Goal: Information Seeking & Learning: Learn about a topic

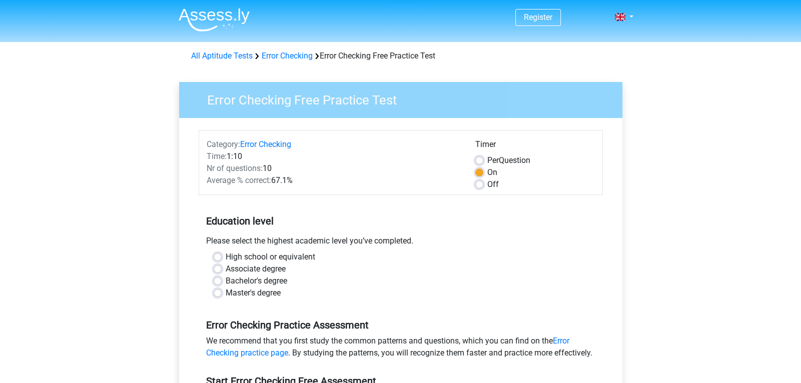
click at [487, 160] on label "Per Question" at bounding box center [508, 161] width 43 height 12
click at [481, 160] on input "Per Question" at bounding box center [479, 160] width 8 height 10
radio input "true"
click at [226, 283] on label "Bachelor's degree" at bounding box center [257, 281] width 62 height 12
click at [217, 283] on input "Bachelor's degree" at bounding box center [218, 280] width 8 height 10
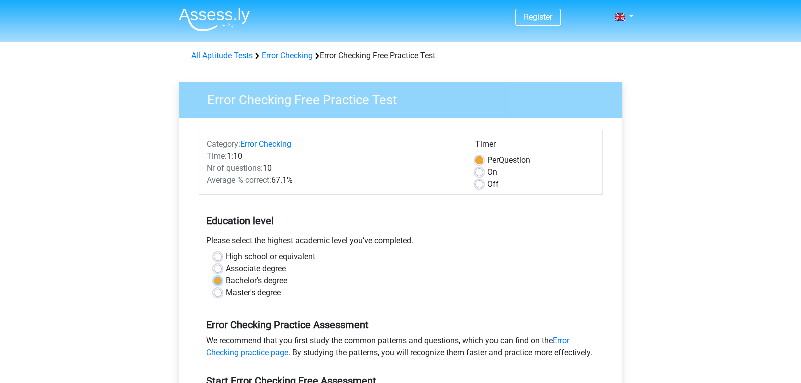
radio input "true"
click at [214, 287] on input "Master's degree" at bounding box center [218, 292] width 8 height 10
radio input "true"
click at [214, 251] on input "High school or equivalent" at bounding box center [218, 256] width 8 height 10
radio input "true"
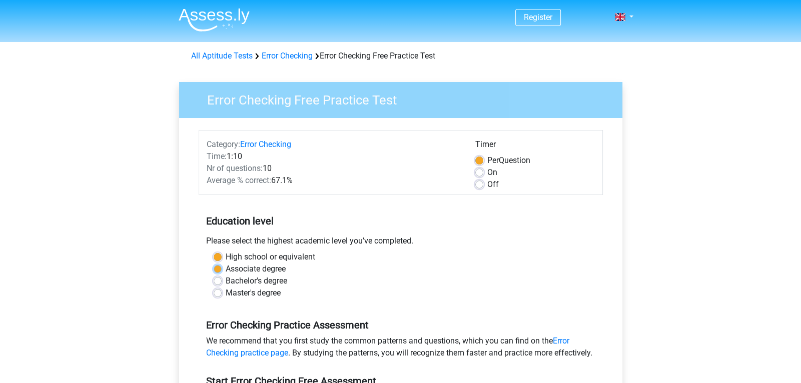
click at [214, 263] on input "Associate degree" at bounding box center [218, 268] width 8 height 10
radio input "true"
click at [214, 275] on input "Bachelor's degree" at bounding box center [218, 280] width 8 height 10
radio input "true"
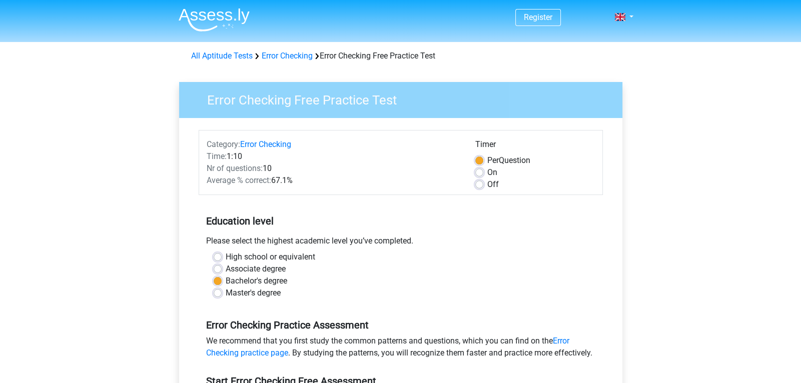
click at [390, 297] on div "Master's degree" at bounding box center [401, 293] width 374 height 12
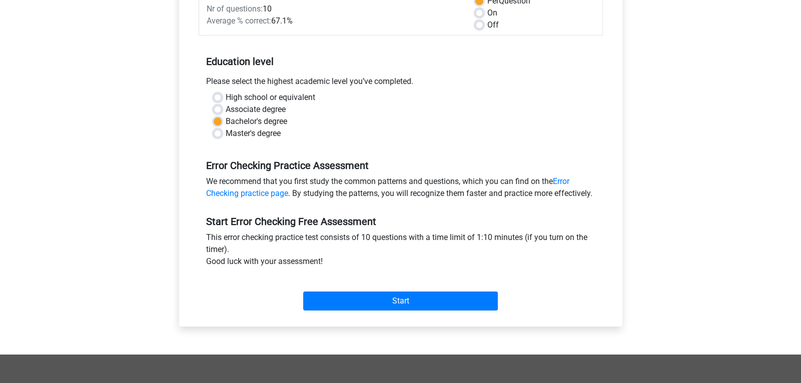
scroll to position [160, 0]
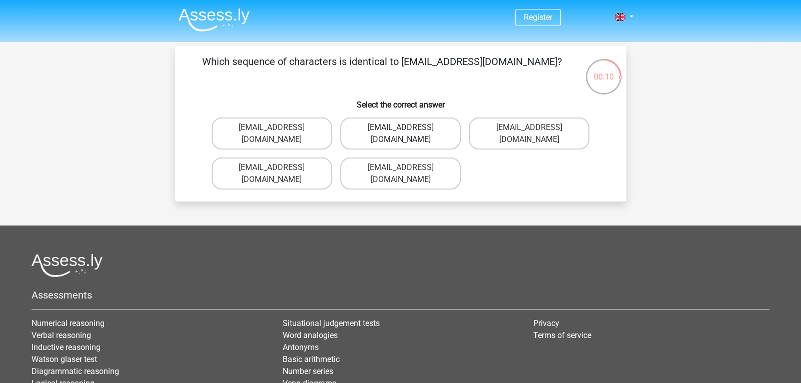
click at [406, 126] on label "Evie_Meade@jointmail.com.uk" at bounding box center [400, 134] width 121 height 32
click at [406, 128] on input "[EMAIL_ADDRESS][DOMAIN_NAME]" at bounding box center [403, 131] width 7 height 7
radio input "true"
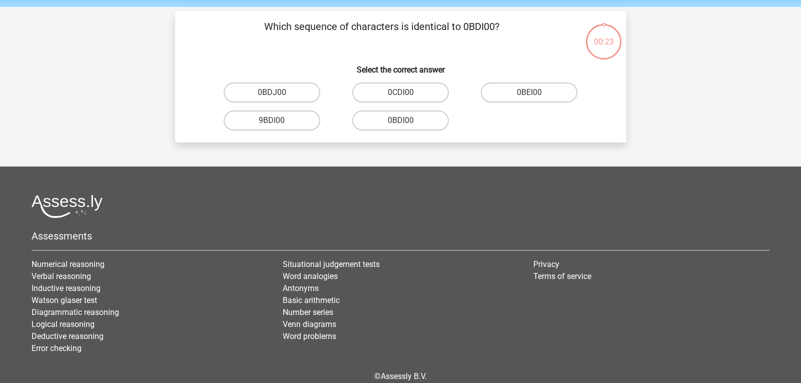
scroll to position [46, 0]
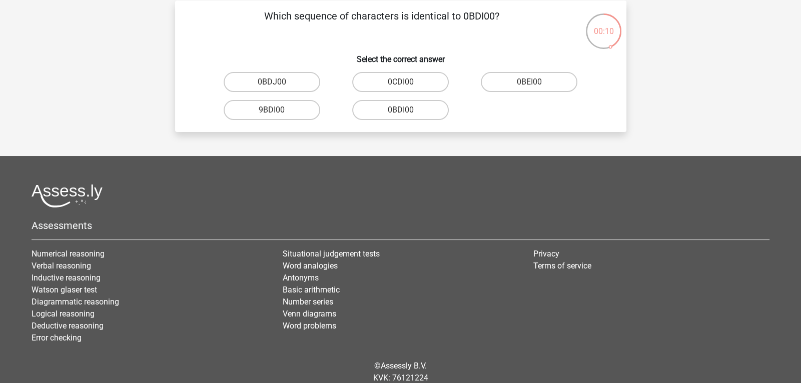
click at [403, 113] on input "0BDI00" at bounding box center [403, 113] width 7 height 7
radio input "true"
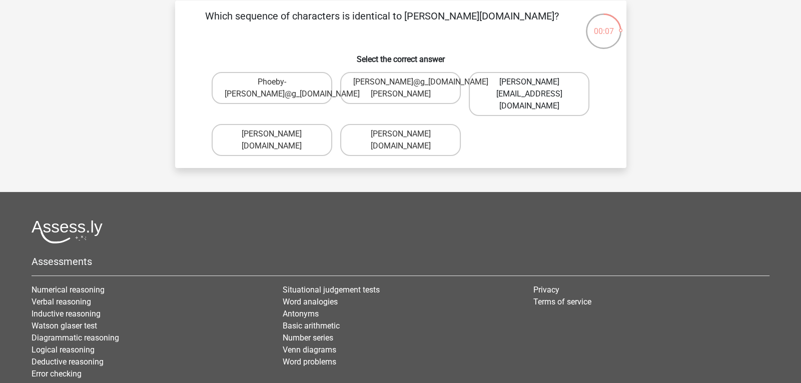
click at [532, 92] on label "[PERSON_NAME][EMAIL_ADDRESS][DOMAIN_NAME]" at bounding box center [529, 94] width 121 height 44
click at [532, 89] on input "[PERSON_NAME][EMAIL_ADDRESS][DOMAIN_NAME]" at bounding box center [532, 85] width 7 height 7
radio input "true"
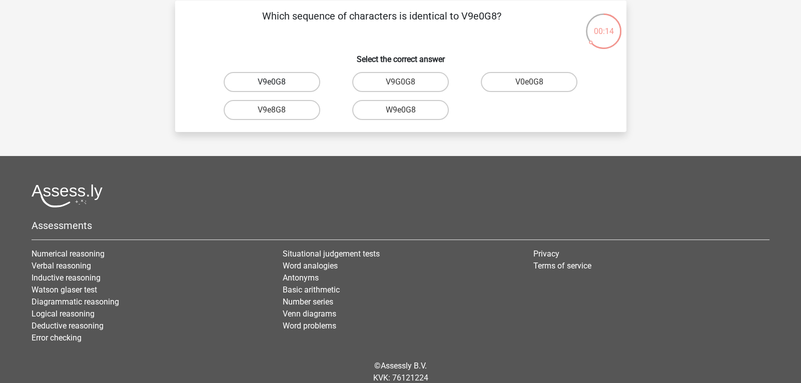
click at [270, 82] on label "V9e0G8" at bounding box center [272, 82] width 97 height 20
click at [272, 82] on input "V9e0G8" at bounding box center [275, 85] width 7 height 7
radio input "true"
click at [271, 82] on label "91051S" at bounding box center [272, 82] width 97 height 20
click at [272, 82] on input "91051S" at bounding box center [275, 85] width 7 height 7
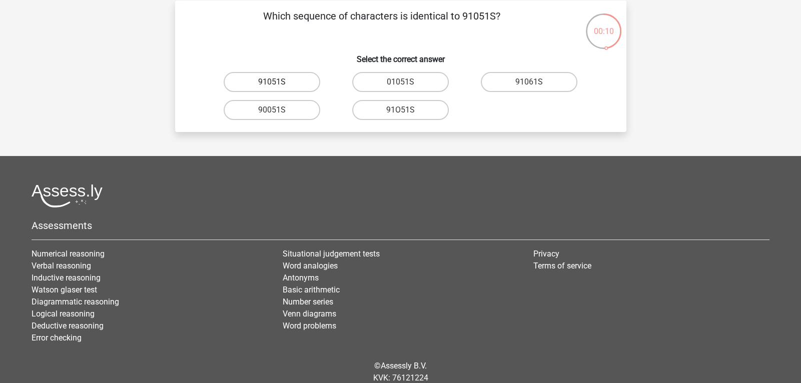
radio input "true"
click at [271, 81] on label "91051S" at bounding box center [272, 82] width 97 height 20
click at [272, 82] on input "91051S" at bounding box center [275, 85] width 7 height 7
click at [400, 110] on input "91O51S" at bounding box center [403, 113] width 7 height 7
radio input "true"
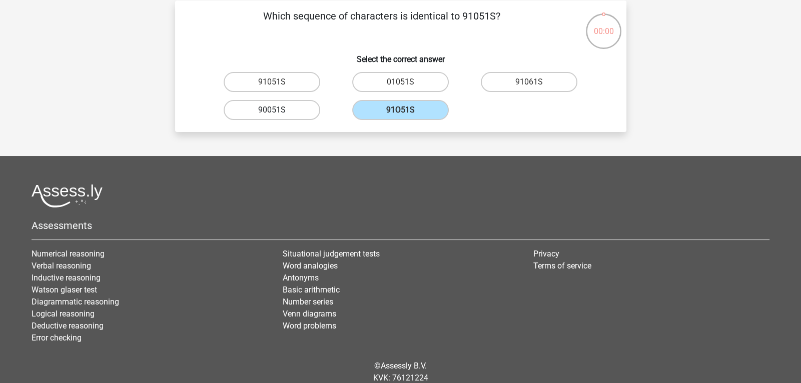
click at [272, 110] on input "90051S" at bounding box center [275, 113] width 7 height 7
radio input "true"
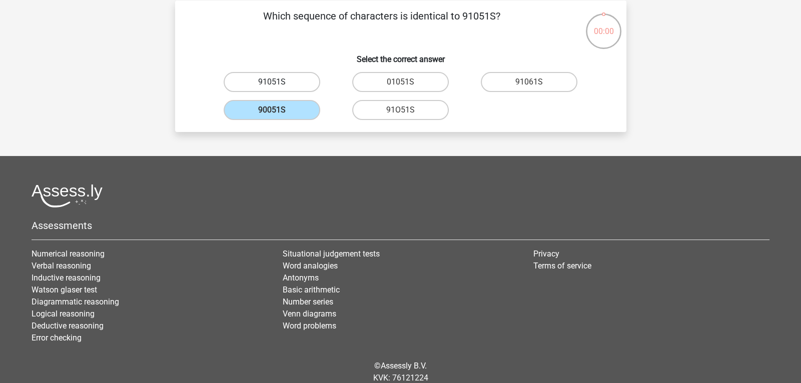
click at [290, 84] on label "91051S" at bounding box center [272, 82] width 97 height 20
click at [278, 84] on input "91051S" at bounding box center [275, 85] width 7 height 7
radio input "true"
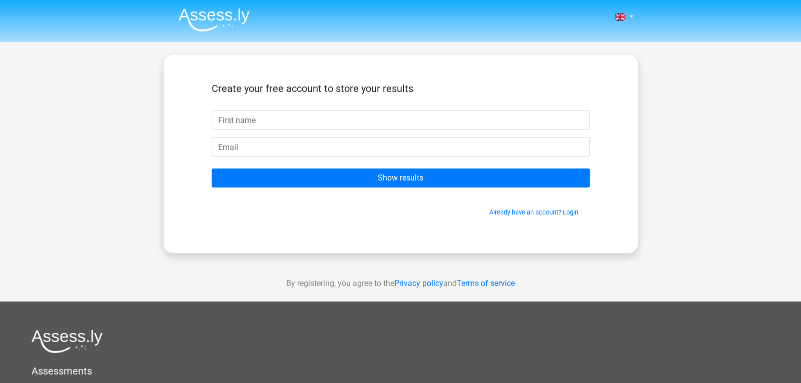
click at [312, 125] on input "text" at bounding box center [401, 120] width 378 height 19
type input "[PERSON_NAME]"
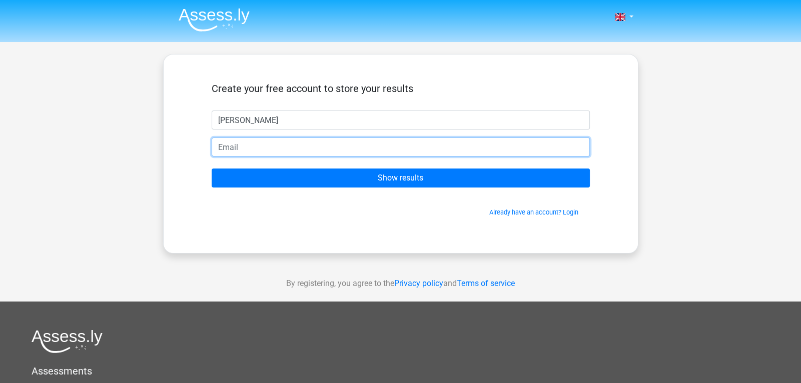
click at [305, 145] on input "email" at bounding box center [401, 147] width 378 height 19
type input "[EMAIL_ADDRESS][DOMAIN_NAME]"
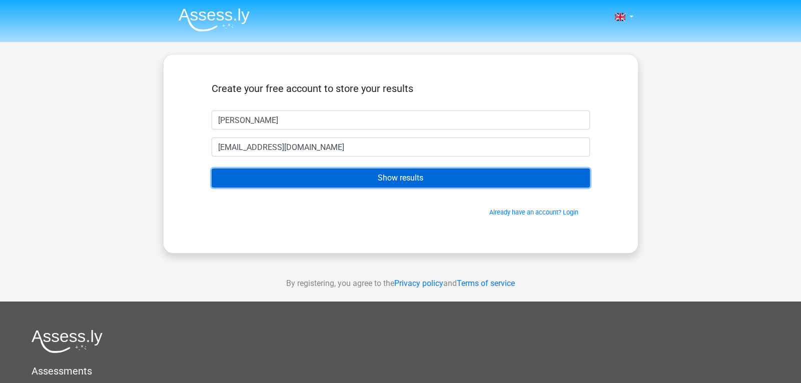
click at [321, 180] on input "Show results" at bounding box center [401, 178] width 378 height 19
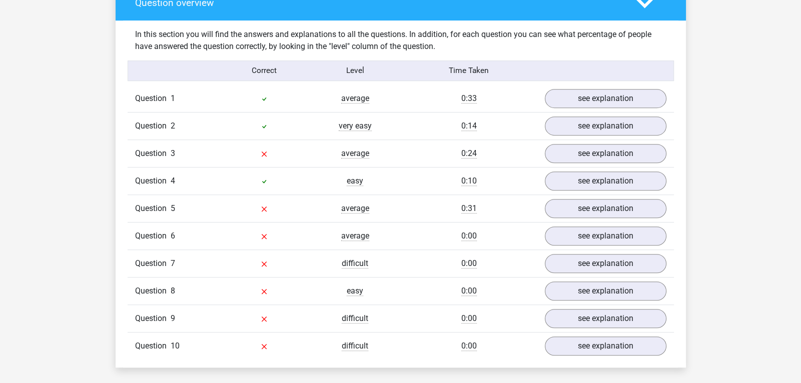
scroll to position [760, 0]
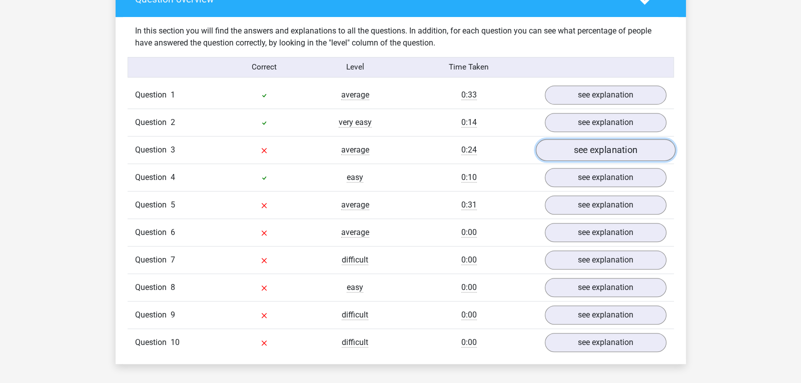
click at [582, 148] on link "see explanation" at bounding box center [605, 151] width 140 height 22
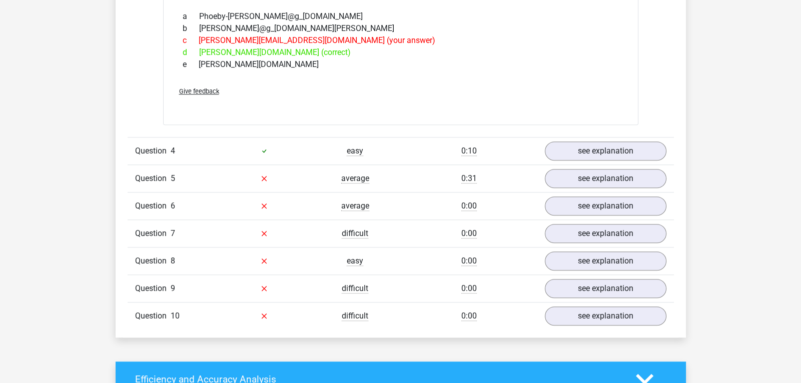
scroll to position [960, 0]
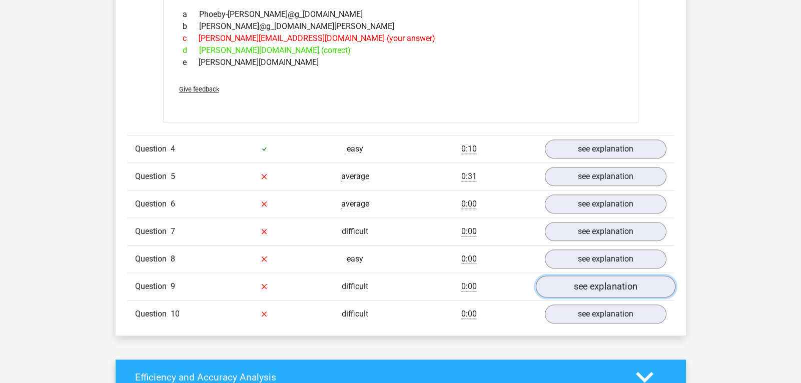
click at [579, 283] on link "see explanation" at bounding box center [605, 287] width 140 height 22
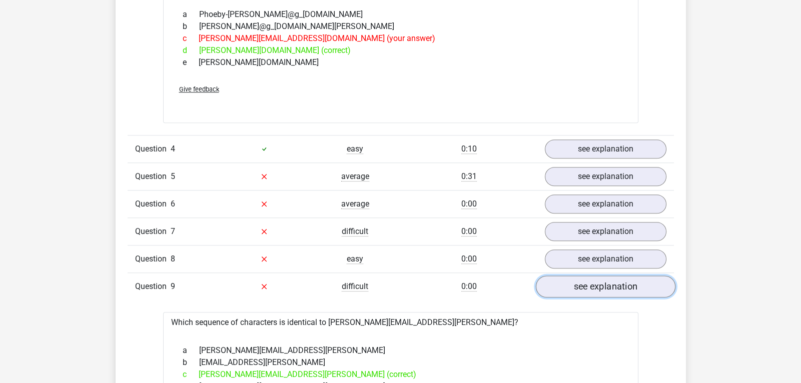
click at [579, 283] on link "see explanation" at bounding box center [605, 287] width 140 height 22
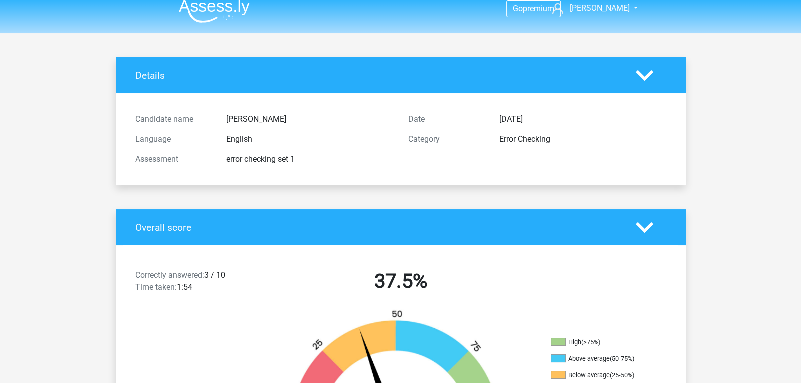
scroll to position [0, 0]
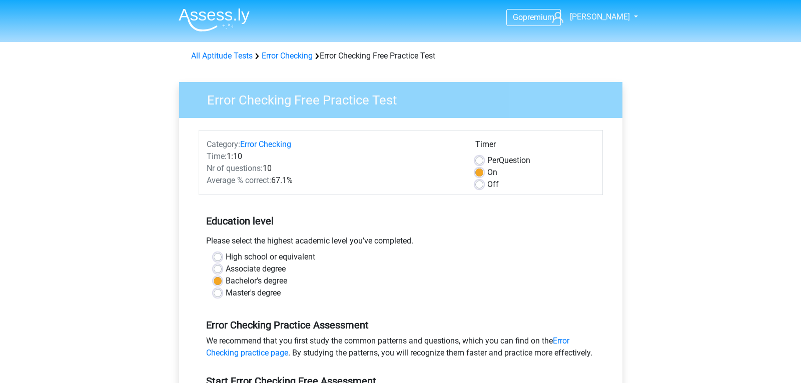
click at [671, 176] on div "Go premium Angela angelagallagher@hotmail.com" at bounding box center [400, 389] width 801 height 778
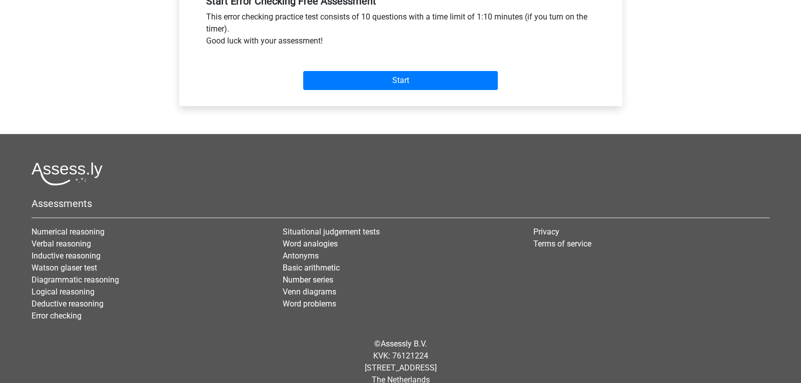
scroll to position [400, 0]
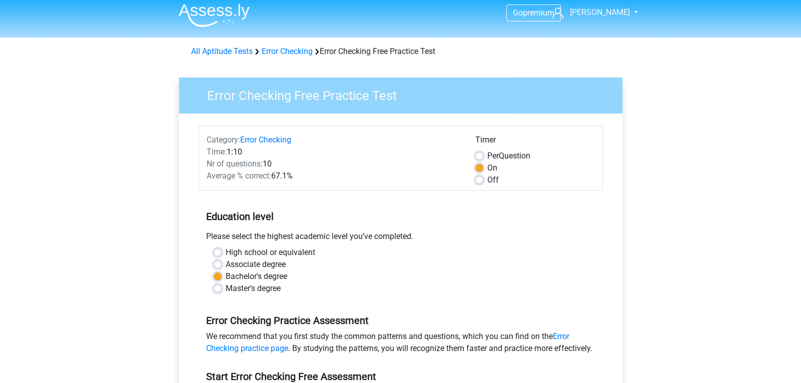
scroll to position [0, 0]
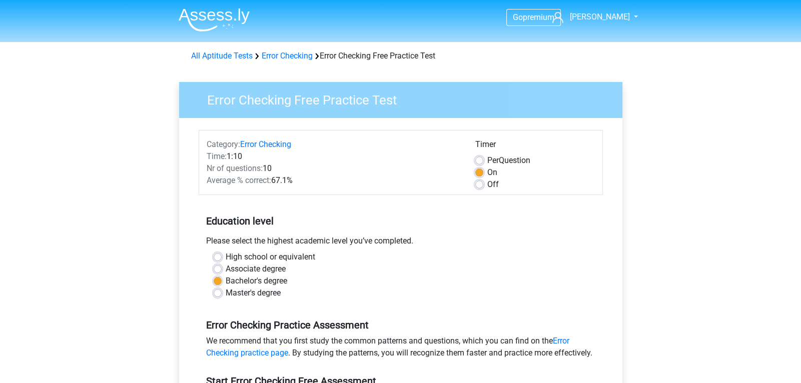
click at [487, 163] on label "Per Question" at bounding box center [508, 161] width 43 height 12
click at [482, 163] on input "Per Question" at bounding box center [479, 160] width 8 height 10
radio input "true"
click at [487, 185] on label "Off" at bounding box center [493, 185] width 12 height 12
click at [481, 185] on input "Off" at bounding box center [479, 184] width 8 height 10
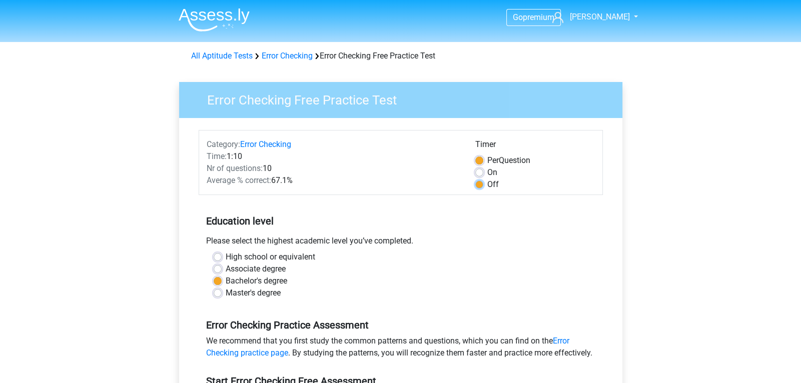
radio input "true"
click at [684, 199] on div "Go premium Angela angelagallagher@hotmail.com" at bounding box center [400, 389] width 801 height 778
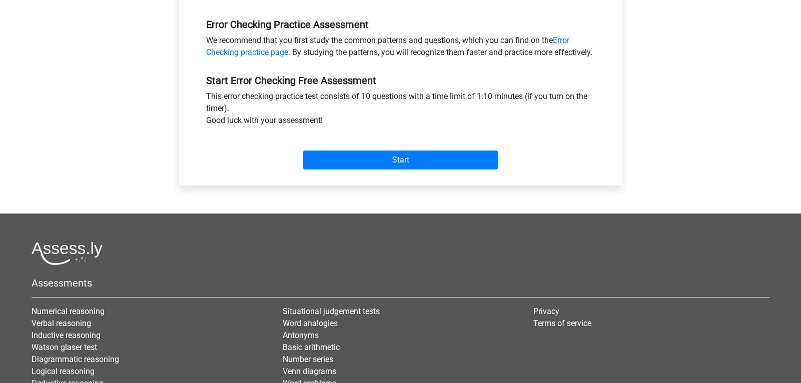
scroll to position [320, 0]
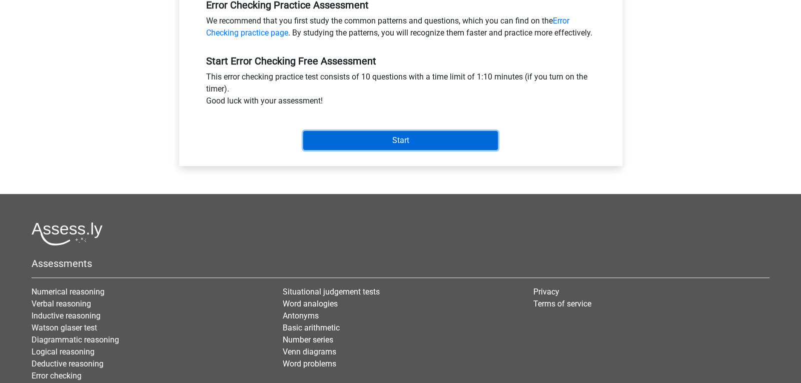
click at [422, 150] on input "Start" at bounding box center [400, 140] width 195 height 19
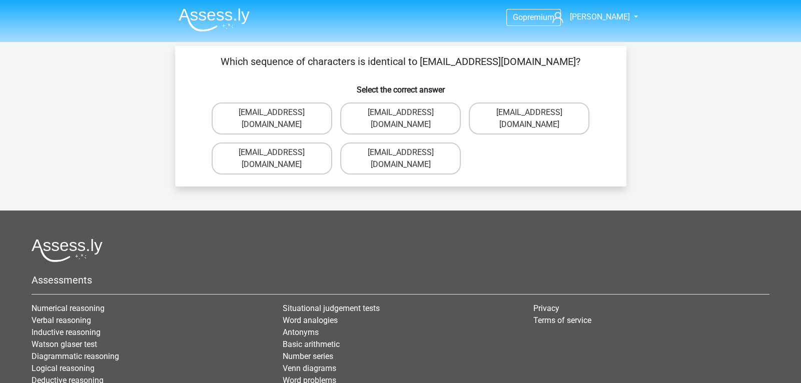
click at [404, 113] on input "[EMAIL_ADDRESS][DOMAIN_NAME]" at bounding box center [403, 116] width 7 height 7
radio input "true"
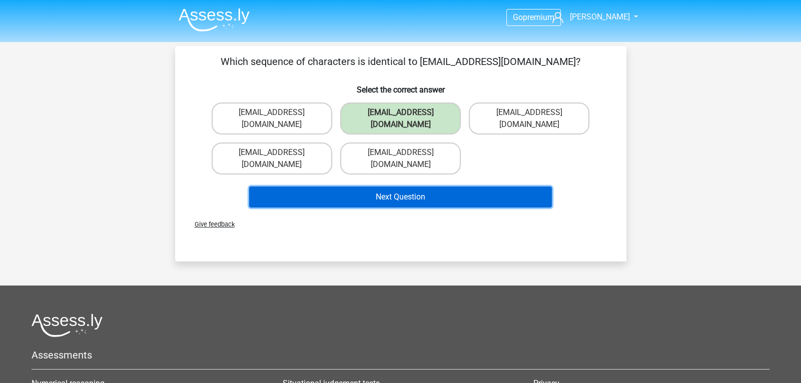
click at [394, 187] on button "Next Question" at bounding box center [400, 197] width 303 height 21
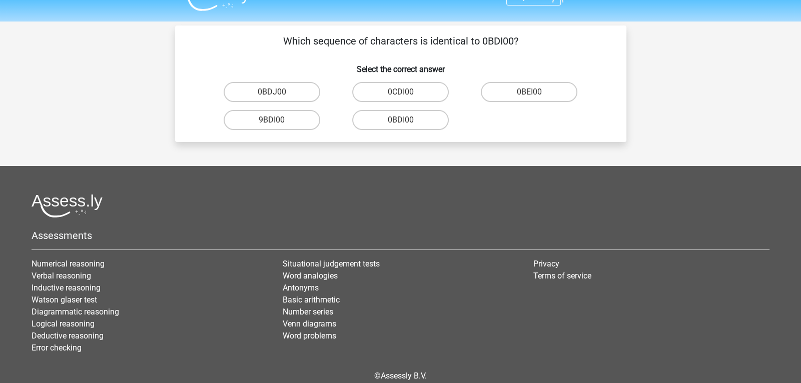
scroll to position [46, 0]
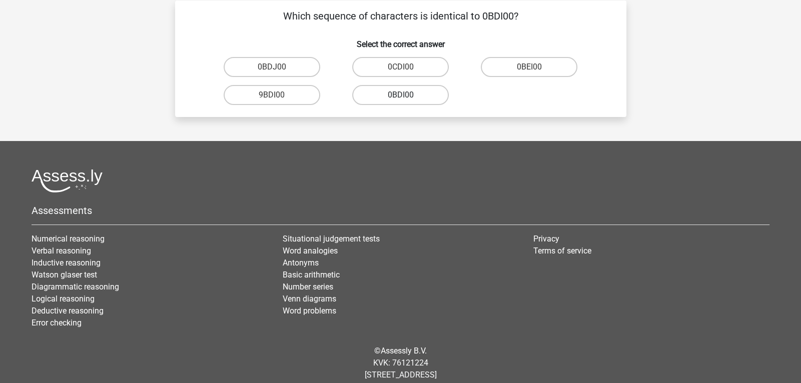
click at [393, 94] on label "0BDI00" at bounding box center [400, 95] width 97 height 20
click at [400, 95] on input "0BDI00" at bounding box center [403, 98] width 7 height 7
radio input "true"
click at [393, 94] on label "0BDI00" at bounding box center [400, 95] width 97 height 20
click at [400, 95] on input "0BDI00" at bounding box center [403, 98] width 7 height 7
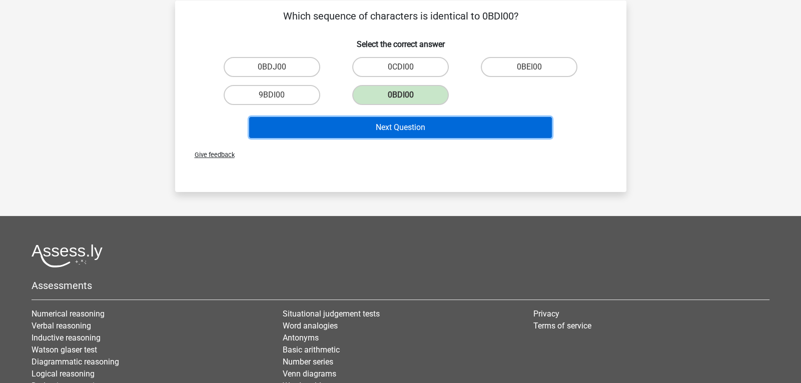
click at [380, 132] on button "Next Question" at bounding box center [400, 127] width 303 height 21
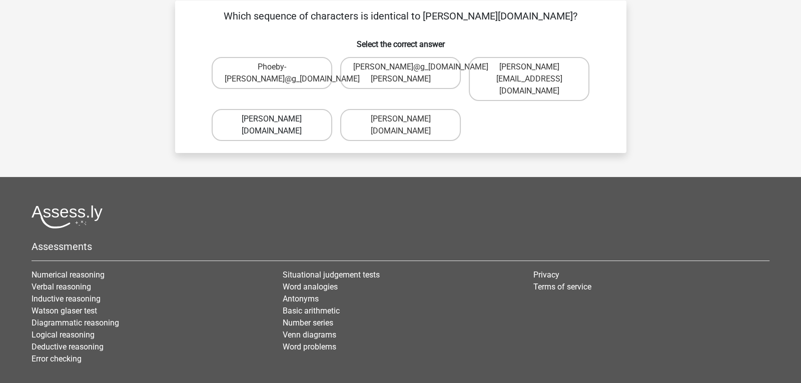
click at [258, 117] on label "[PERSON_NAME][DOMAIN_NAME]" at bounding box center [272, 125] width 121 height 32
click at [272, 119] on input "[PERSON_NAME][DOMAIN_NAME]" at bounding box center [275, 122] width 7 height 7
radio input "true"
click at [298, 109] on label "[PERSON_NAME][DOMAIN_NAME]" at bounding box center [272, 125] width 121 height 32
click at [278, 119] on input "Phoebe-Patterson@g_mail.gr" at bounding box center [275, 122] width 7 height 7
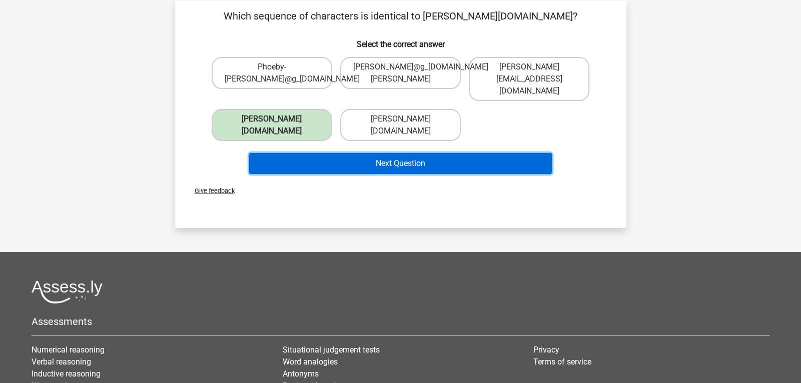
click at [299, 153] on button "Next Question" at bounding box center [400, 163] width 303 height 21
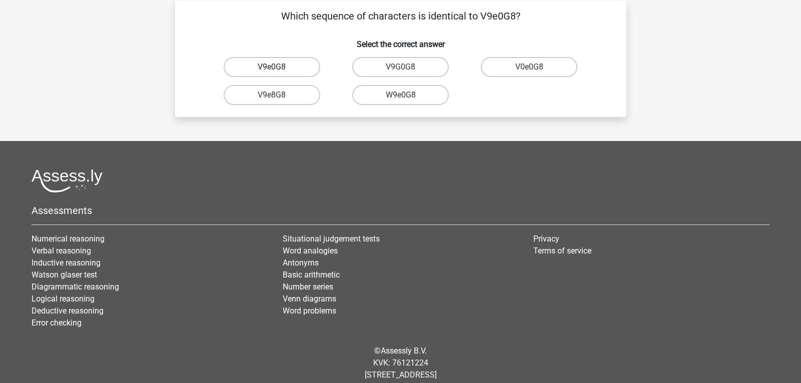
click at [290, 66] on label "V9e0G8" at bounding box center [272, 67] width 97 height 20
click at [278, 67] on input "V9e0G8" at bounding box center [275, 70] width 7 height 7
radio input "true"
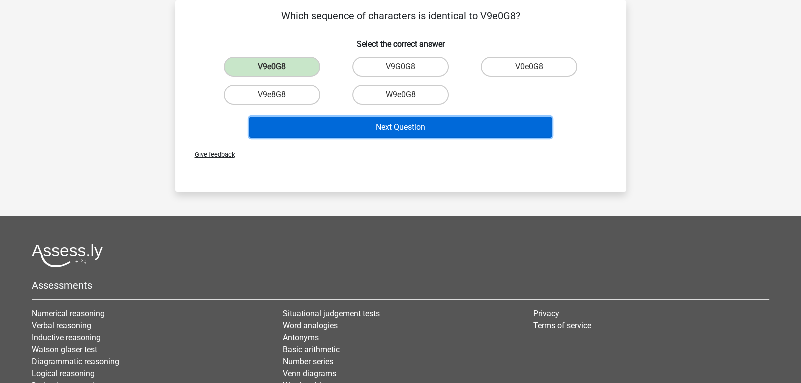
click at [328, 124] on button "Next Question" at bounding box center [400, 127] width 303 height 21
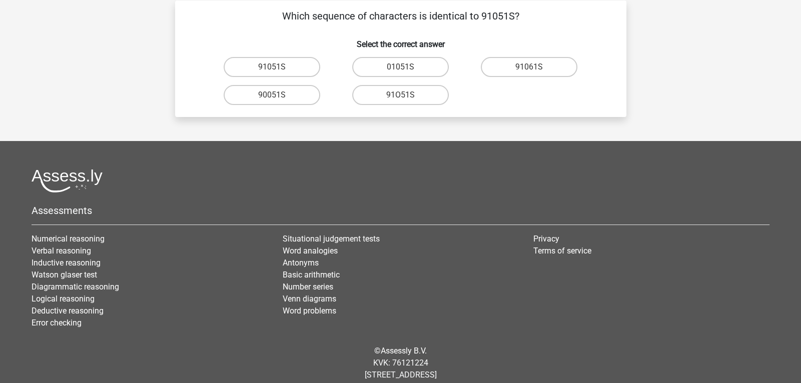
click at [276, 70] on input "91051S" at bounding box center [275, 70] width 7 height 7
radio input "true"
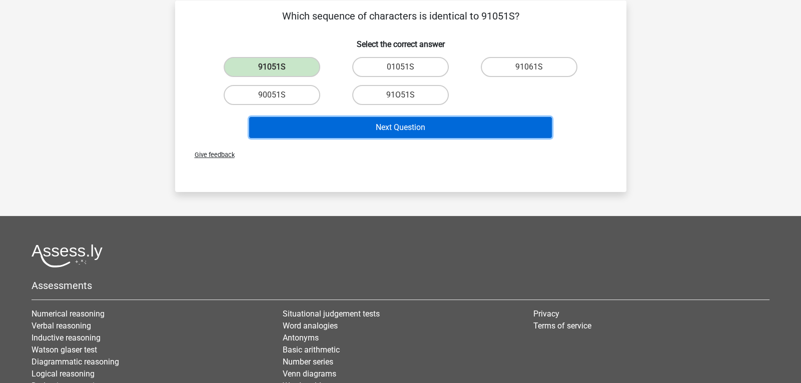
click at [366, 130] on button "Next Question" at bounding box center [400, 127] width 303 height 21
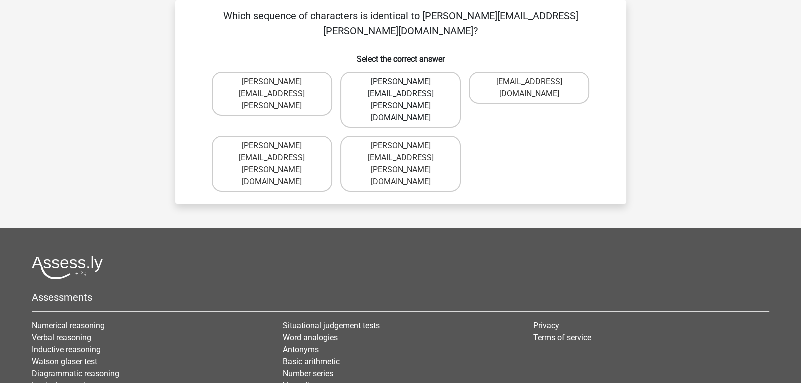
click at [438, 72] on label "Connor.Paterson@mailme.com" at bounding box center [400, 100] width 121 height 56
click at [407, 82] on input "Connor.Paterson@mailme.com" at bounding box center [403, 85] width 7 height 7
radio input "true"
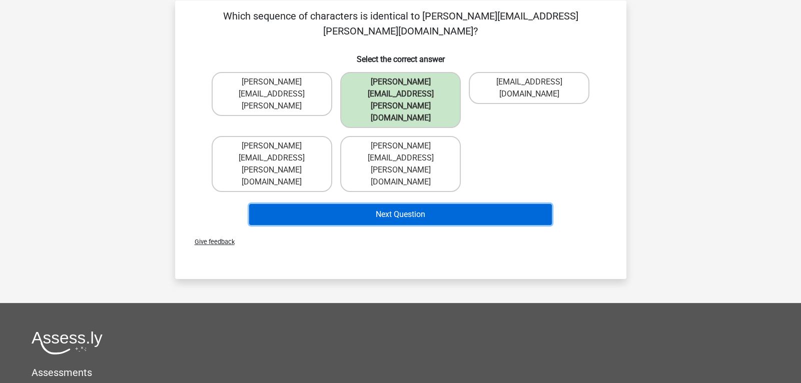
click at [416, 204] on button "Next Question" at bounding box center [400, 214] width 303 height 21
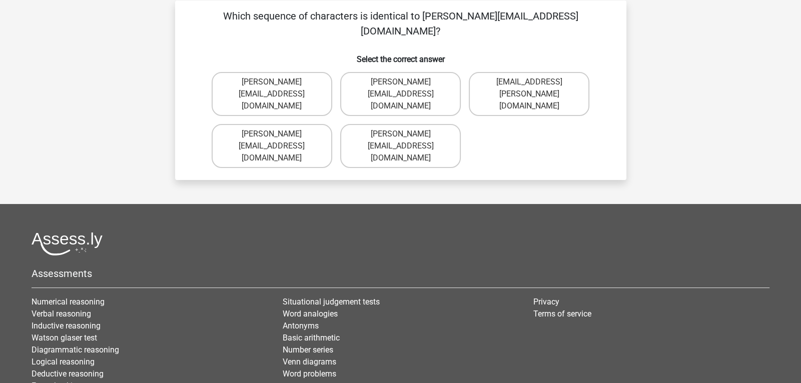
click at [403, 134] on input "Ava-Carroll@mailme.uk.com" at bounding box center [403, 137] width 7 height 7
radio input "true"
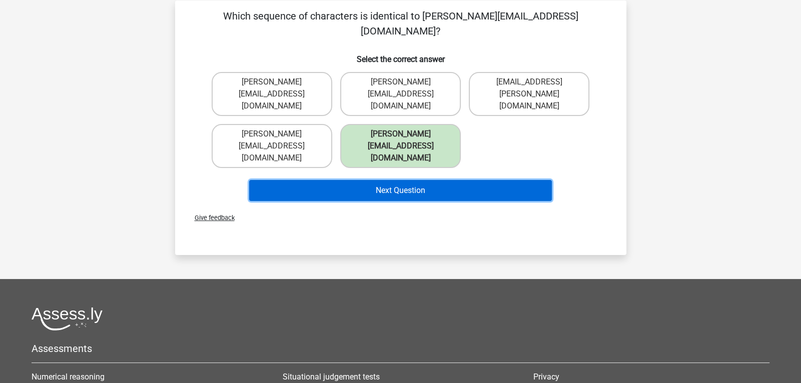
click at [392, 180] on button "Next Question" at bounding box center [400, 190] width 303 height 21
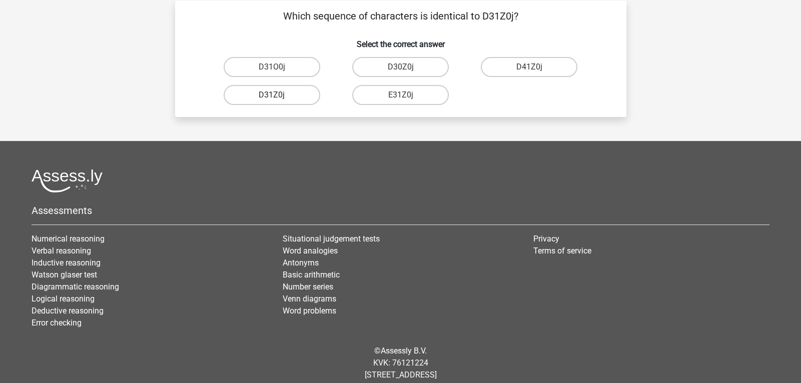
drag, startPoint x: 276, startPoint y: 91, endPoint x: 285, endPoint y: 91, distance: 9.5
click at [285, 91] on label "D31Z0j" at bounding box center [272, 95] width 97 height 20
click at [278, 95] on input "D31Z0j" at bounding box center [275, 98] width 7 height 7
radio input "true"
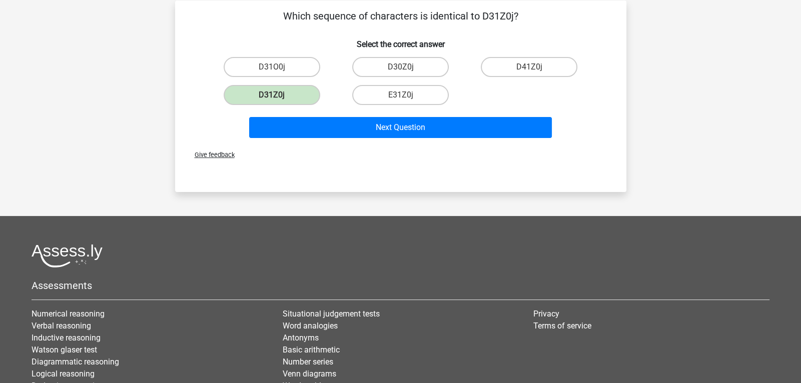
click at [284, 91] on label "D31Z0j" at bounding box center [272, 95] width 97 height 20
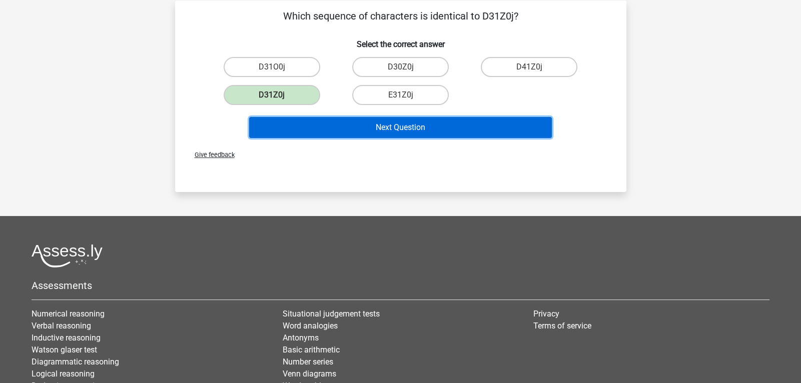
click at [300, 123] on button "Next Question" at bounding box center [400, 127] width 303 height 21
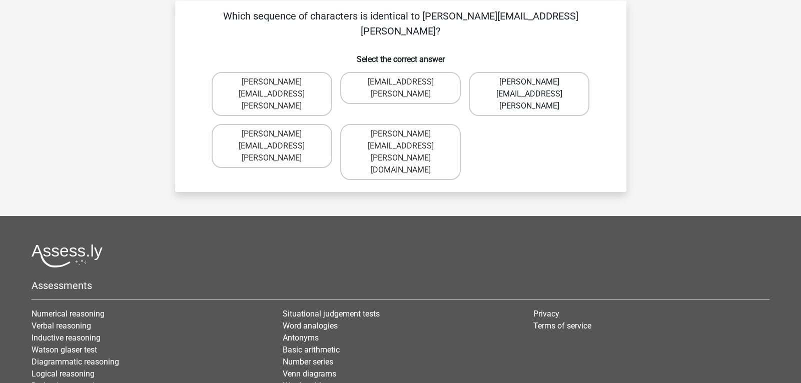
click at [552, 72] on label "Arthur.Bradley@mailme.coo" at bounding box center [529, 94] width 121 height 44
click at [536, 82] on input "Arthur.Bradley@mailme.coo" at bounding box center [532, 85] width 7 height 7
radio input "true"
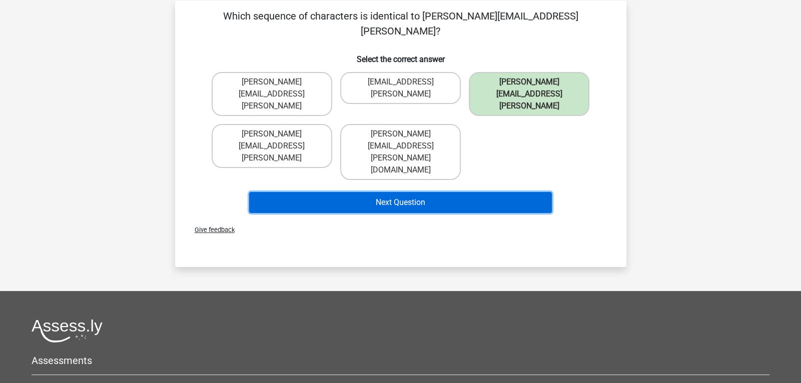
click at [428, 192] on button "Next Question" at bounding box center [400, 202] width 303 height 21
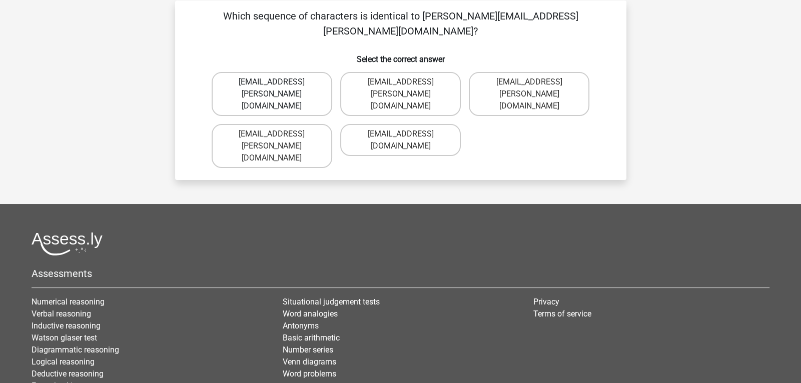
click at [304, 72] on label "Theo+Sadler@Gmail.uk.com" at bounding box center [272, 94] width 121 height 44
click at [278, 82] on input "Theo+Sadler@Gmail.uk.com" at bounding box center [275, 85] width 7 height 7
radio input "true"
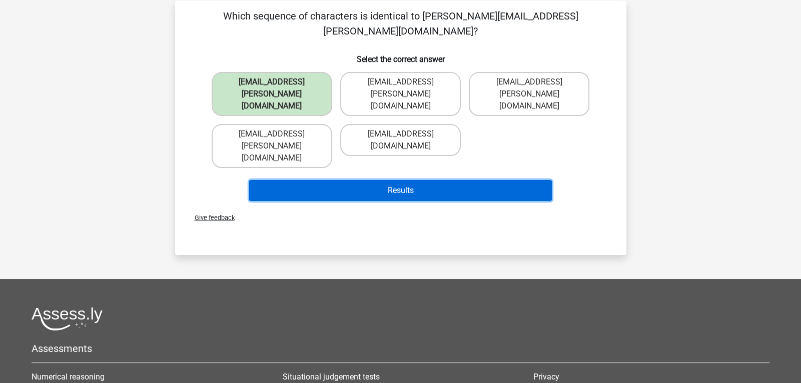
click at [373, 180] on button "Results" at bounding box center [400, 190] width 303 height 21
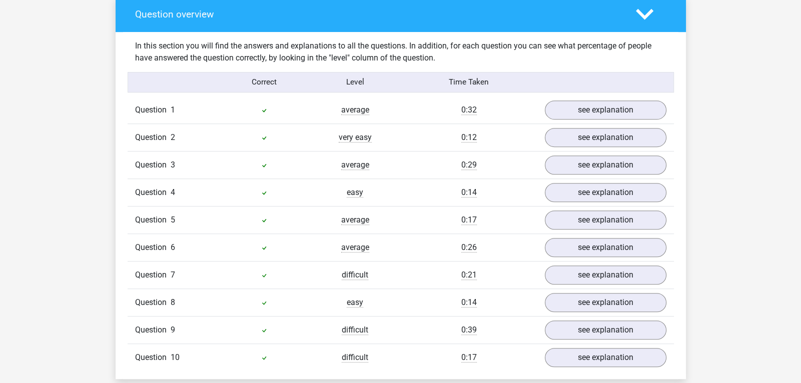
scroll to position [740, 0]
